Goal: Information Seeking & Learning: Check status

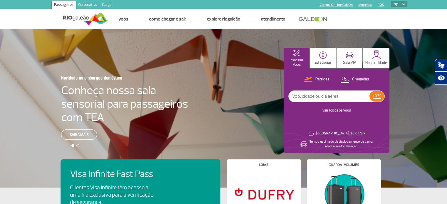
click at [371, 79] on div "Partidas Chegadas" at bounding box center [336, 80] width 96 height 8
click at [367, 78] on p "Chegadas" at bounding box center [360, 80] width 17 height 6
click at [336, 111] on link "VER TODOS OS VOOS" at bounding box center [336, 111] width 28 height 4
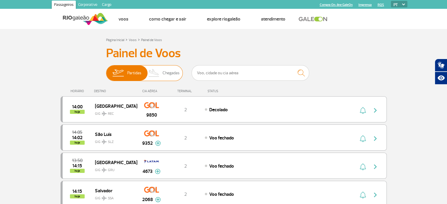
click at [167, 70] on span "Chegadas" at bounding box center [170, 73] width 17 height 15
click at [106, 70] on input "Partidas Chegadas" at bounding box center [106, 70] width 0 height 0
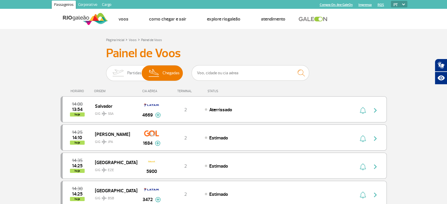
click at [208, 49] on h3 "Painel de Voos" at bounding box center [223, 53] width 235 height 15
click at [113, 70] on img at bounding box center [118, 73] width 19 height 15
click at [106, 70] on input "Partidas Chegadas" at bounding box center [106, 70] width 0 height 0
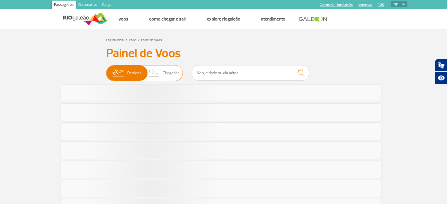
click at [169, 75] on span "Chegadas" at bounding box center [170, 73] width 17 height 15
click at [106, 70] on input "Partidas Chegadas" at bounding box center [106, 70] width 0 height 0
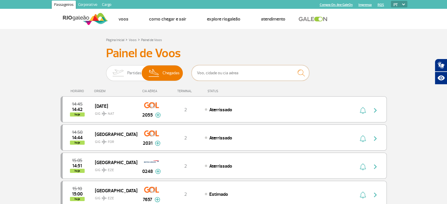
click at [232, 70] on input "text" at bounding box center [250, 73] width 117 height 16
click at [232, 70] on input "7" at bounding box center [250, 73] width 117 height 16
type input "7657"
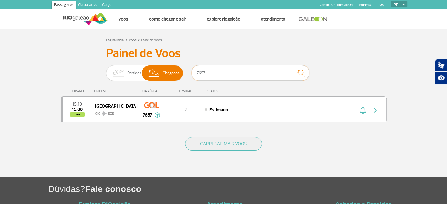
drag, startPoint x: 230, startPoint y: 71, endPoint x: 110, endPoint y: 64, distance: 120.0
click at [146, 64] on div "Painel de Voos Partidas Chegadas 7657 15:10 15:00 hoje [GEOGRAPHIC_DATA] EZE GI…" at bounding box center [224, 88] width 326 height 84
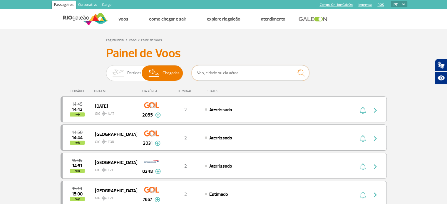
scroll to position [78, 0]
